Goal: Information Seeking & Learning: Learn about a topic

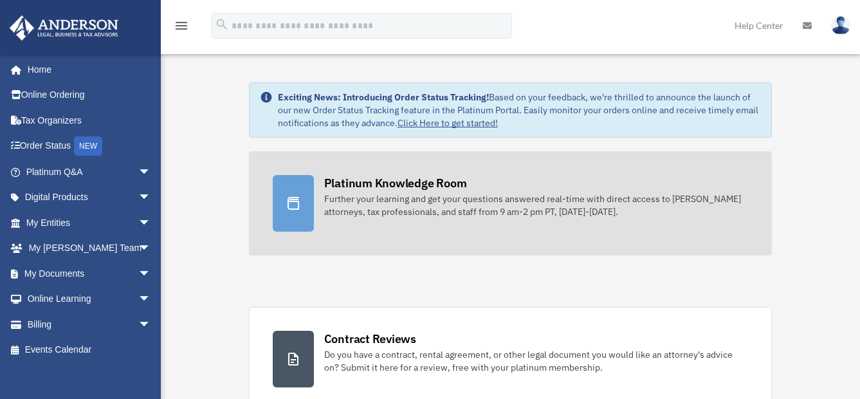
click at [432, 181] on div "Platinum Knowledge Room" at bounding box center [395, 183] width 143 height 16
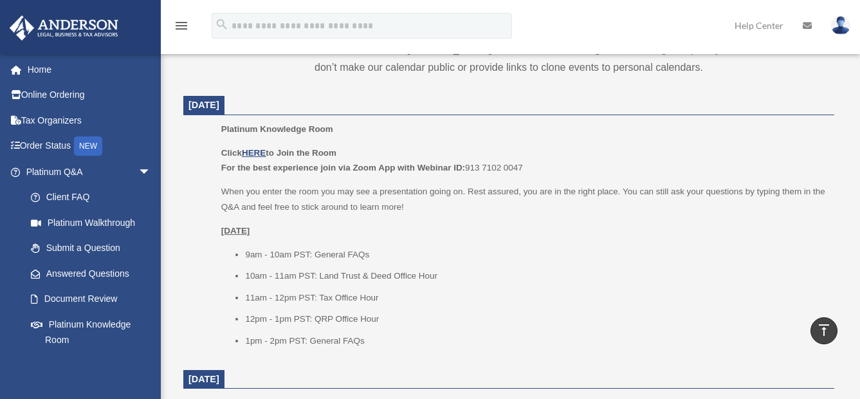
scroll to position [514, 0]
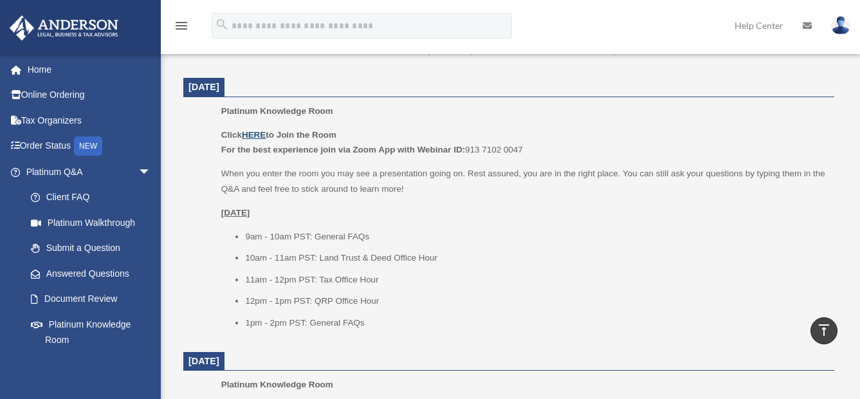
click at [253, 131] on u "HERE" at bounding box center [254, 135] width 24 height 10
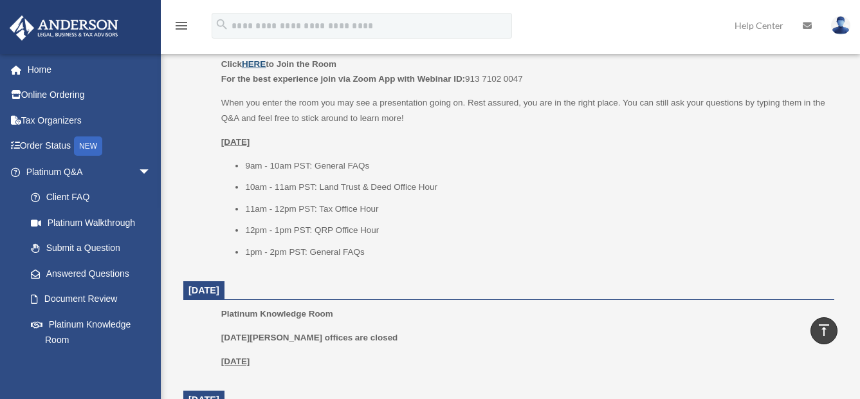
scroll to position [643, 0]
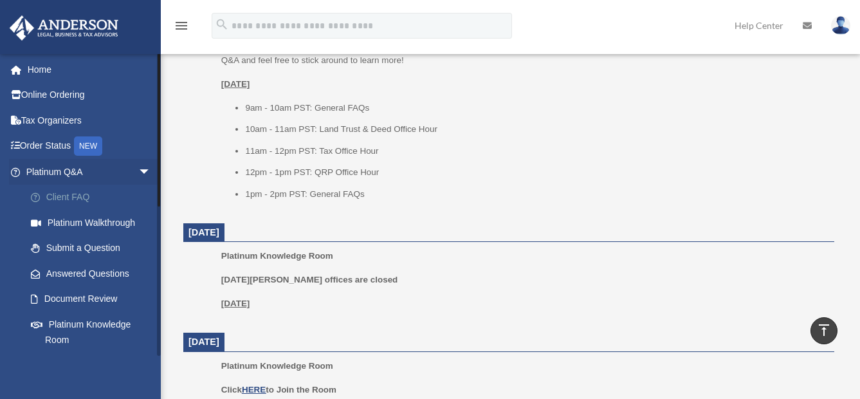
click at [93, 202] on link "Client FAQ" at bounding box center [94, 198] width 152 height 26
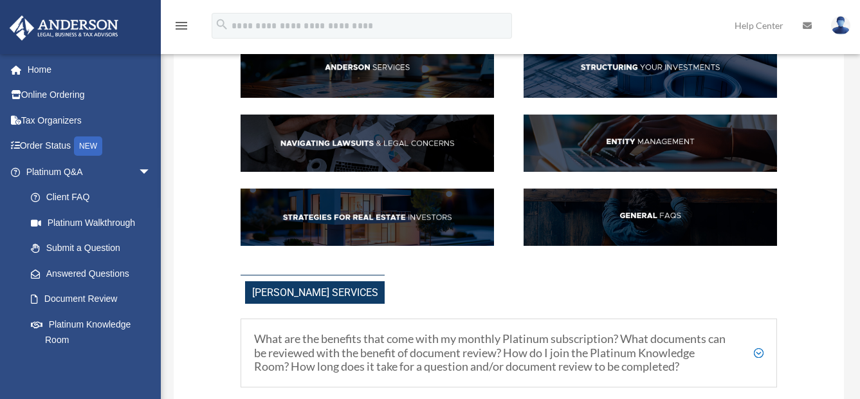
click at [682, 162] on img at bounding box center [649, 142] width 253 height 57
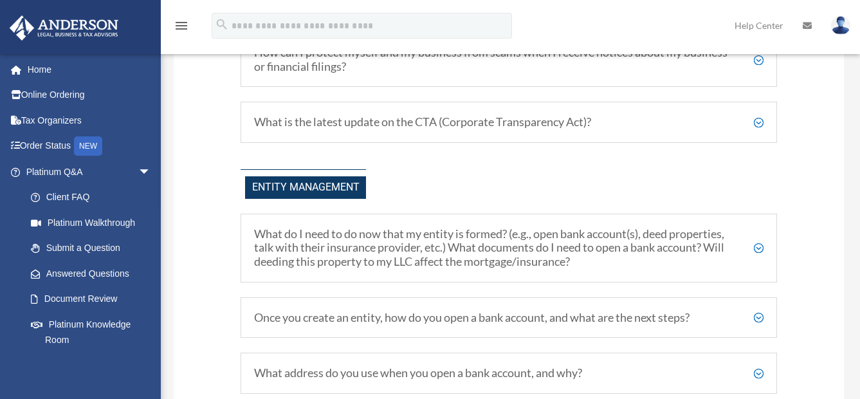
scroll to position [1369, 0]
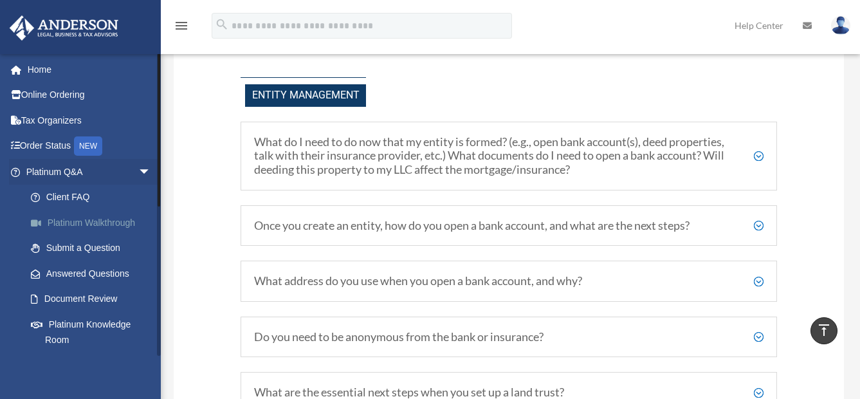
click at [124, 219] on link "Platinum Walkthrough" at bounding box center [94, 223] width 152 height 26
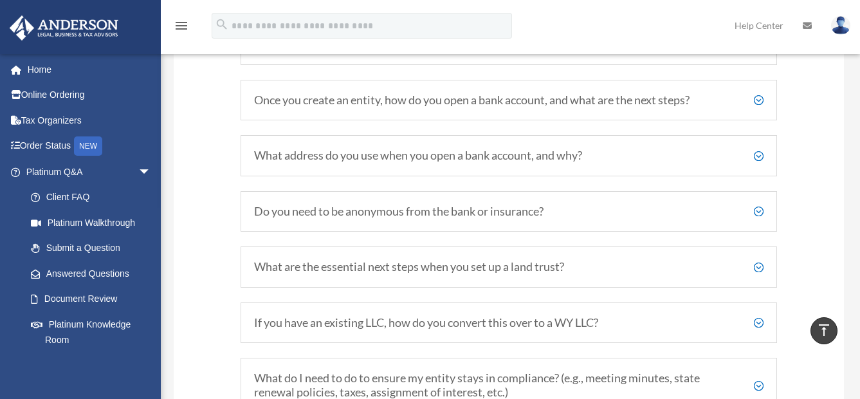
scroll to position [1498, 0]
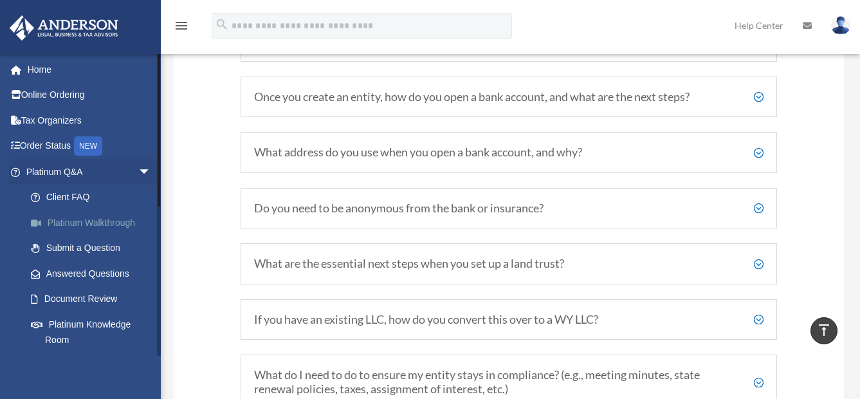
click at [102, 215] on link "Platinum Walkthrough" at bounding box center [94, 223] width 152 height 26
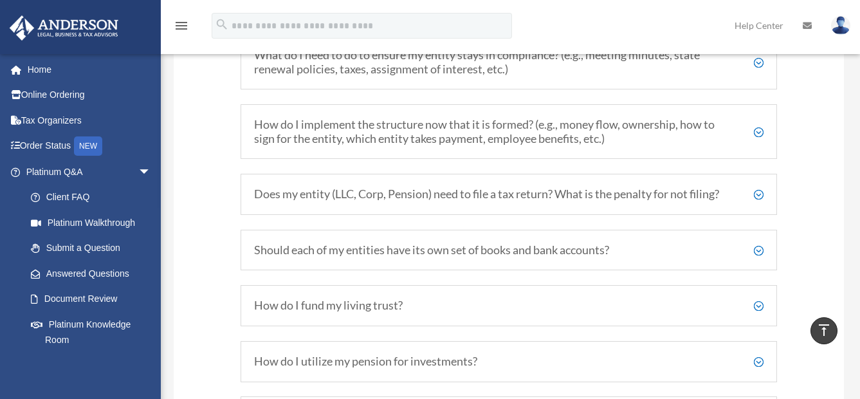
scroll to position [1820, 0]
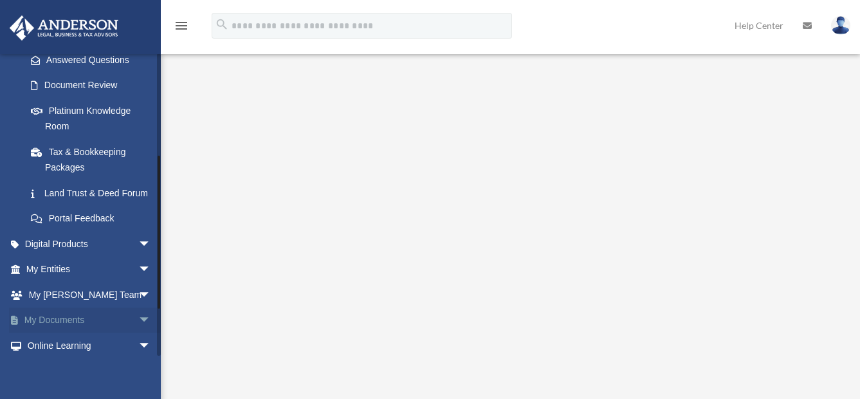
scroll to position [193, 0]
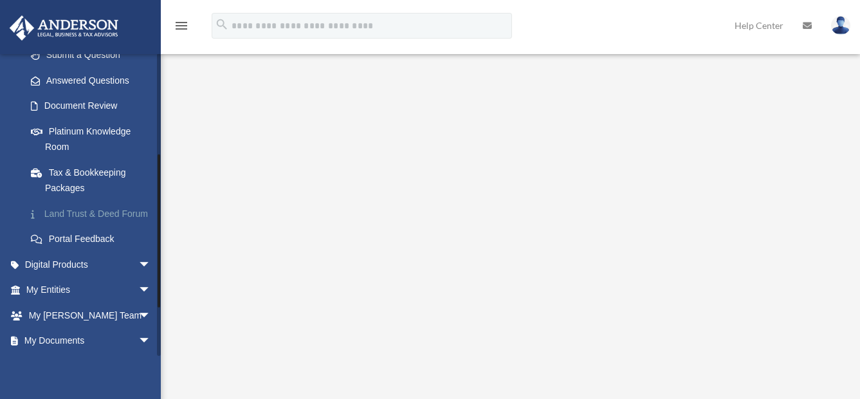
click at [111, 213] on link "Land Trust & Deed Forum" at bounding box center [94, 214] width 152 height 26
click at [73, 206] on link "Land Trust & Deed Forum" at bounding box center [94, 214] width 152 height 26
click at [76, 206] on link "Land Trust & Deed Forum" at bounding box center [94, 214] width 152 height 26
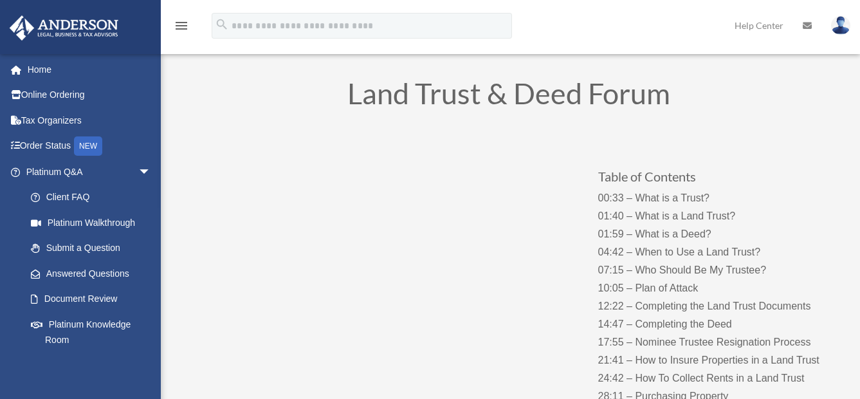
scroll to position [64, 0]
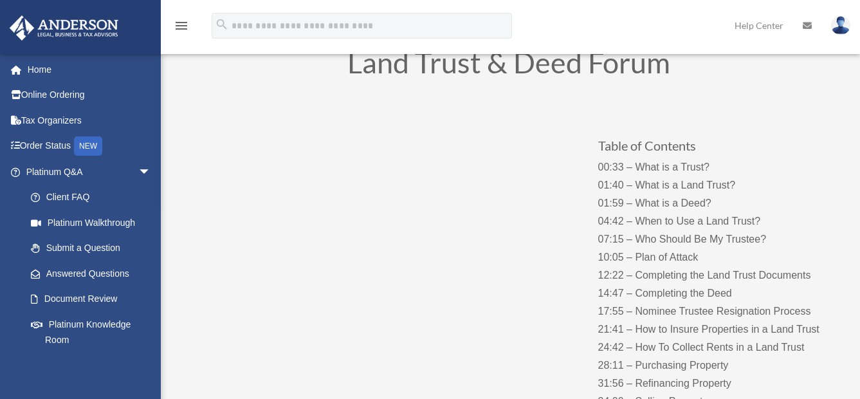
click at [666, 163] on p "00:33 – What is a Trust? 01:40 – What is a Land Trust? 01:59 – What is a Deed? …" at bounding box center [720, 302] width 245 height 288
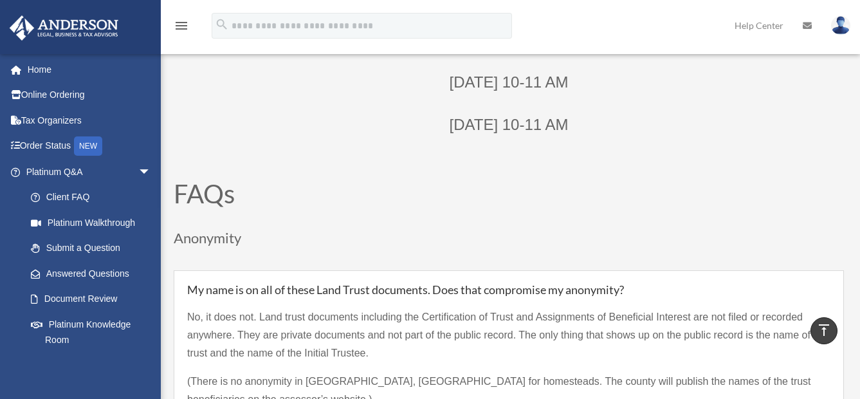
scroll to position [772, 0]
